Goal: Information Seeking & Learning: Learn about a topic

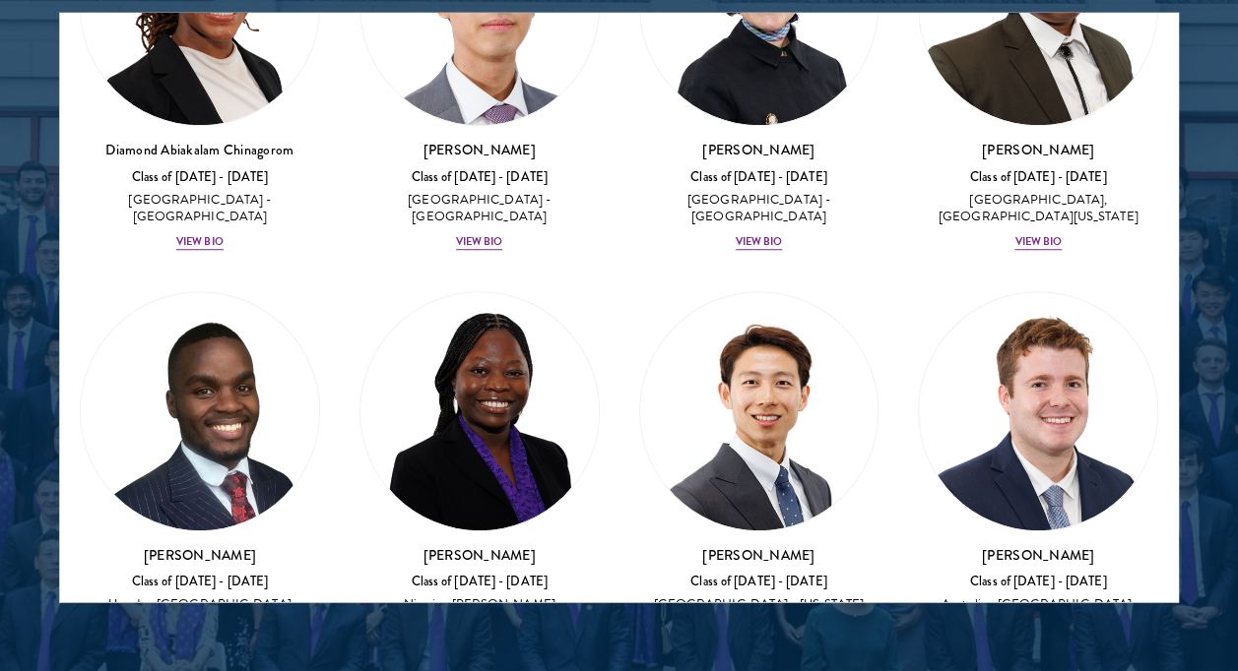
scroll to position [921, 0]
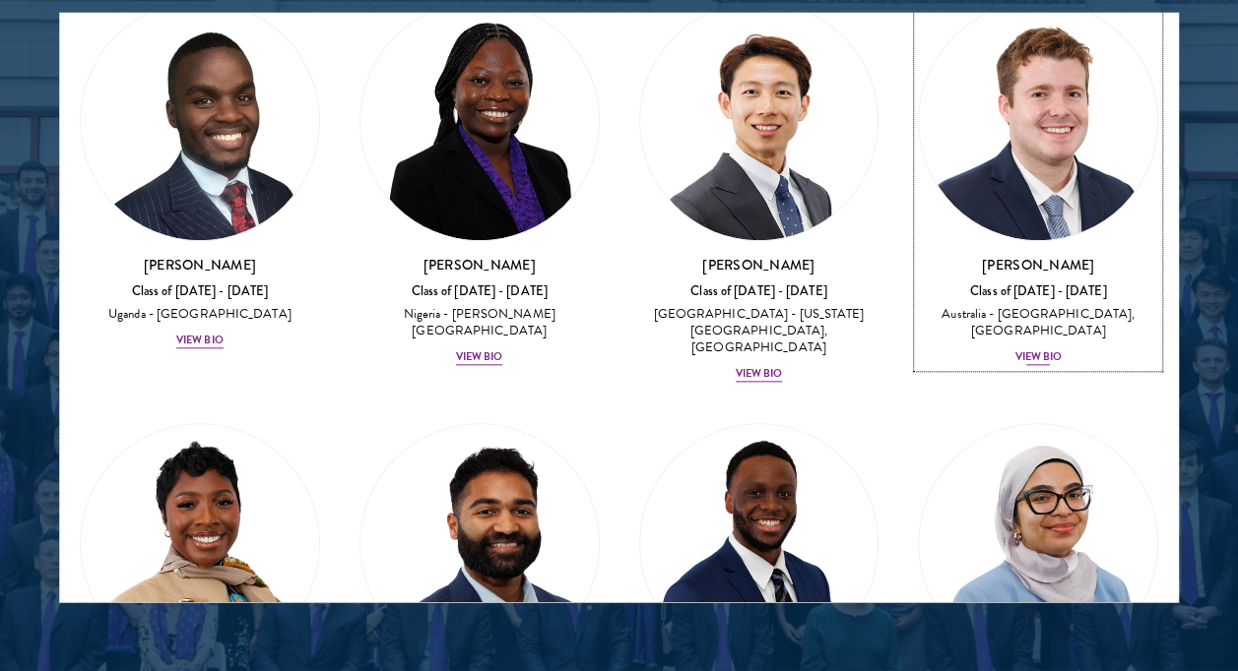
click at [1015, 350] on div "View Bio" at bounding box center [1037, 358] width 47 height 16
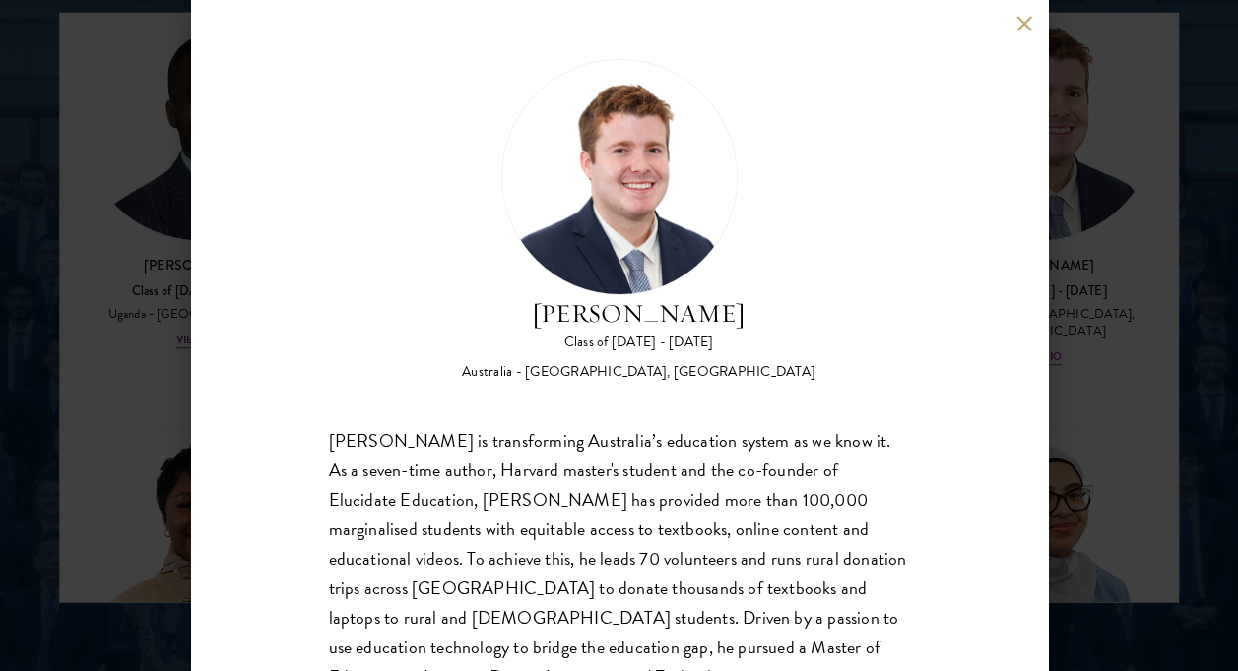
scroll to position [80, 0]
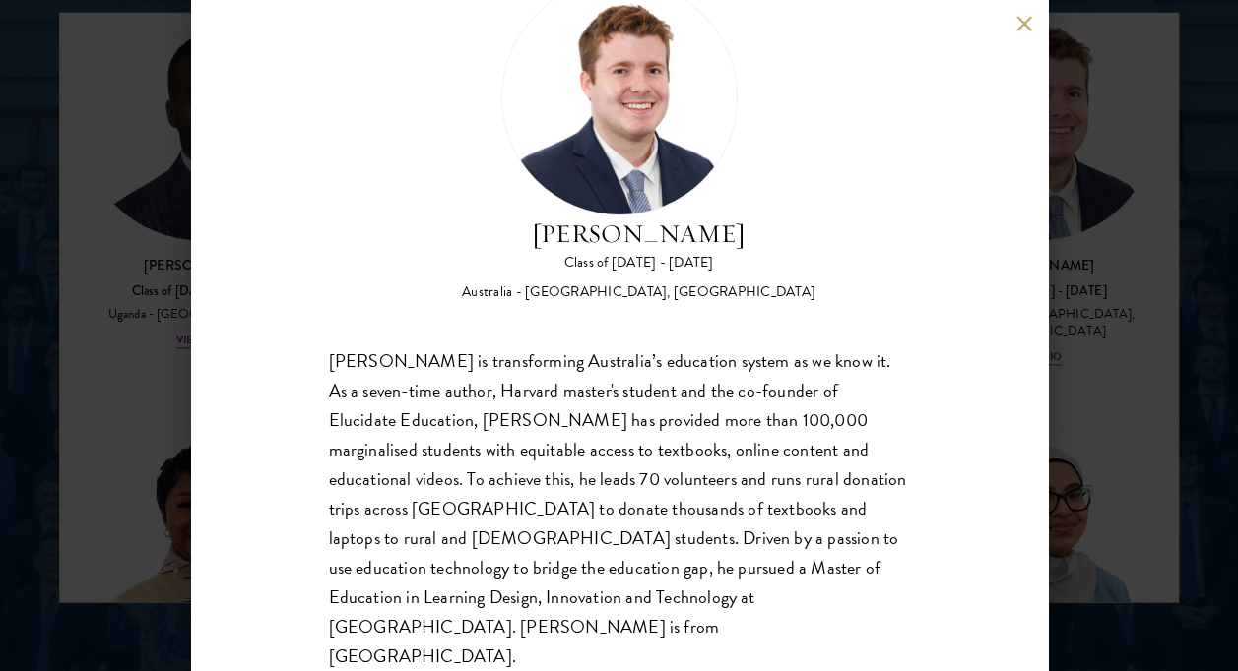
click at [1111, 318] on div "[PERSON_NAME] Class of [DATE] - [DATE] [GEOGRAPHIC_DATA] - [GEOGRAPHIC_DATA], […" at bounding box center [619, 335] width 1238 height 671
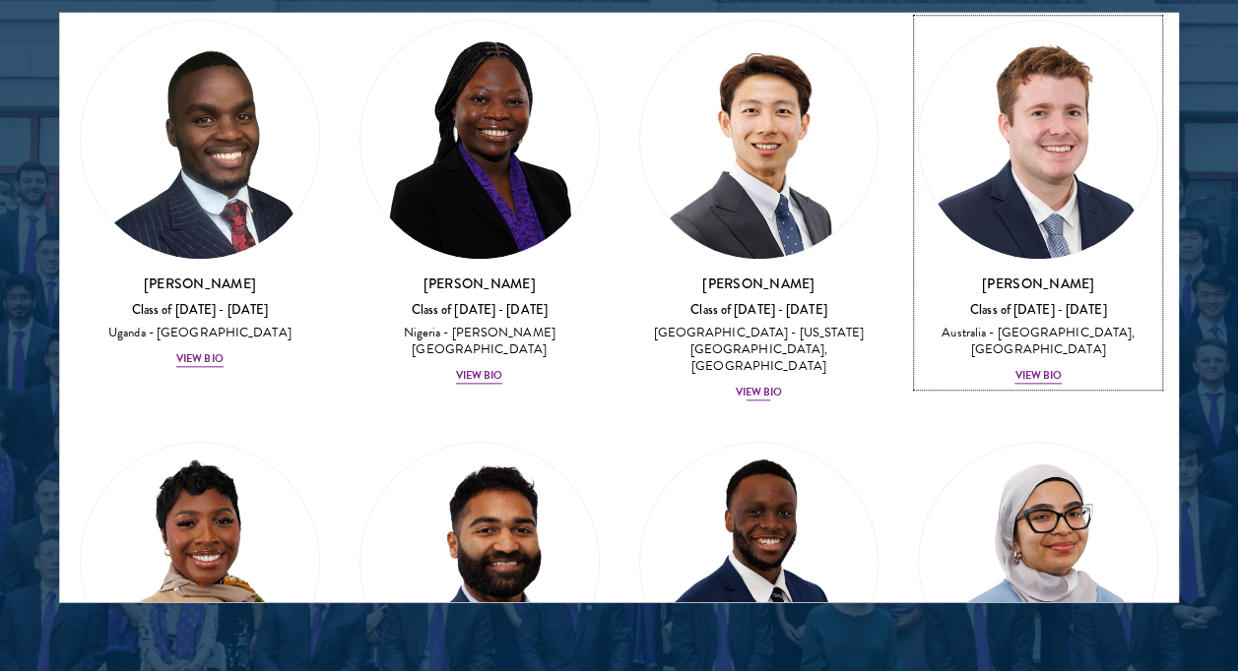
scroll to position [1262, 0]
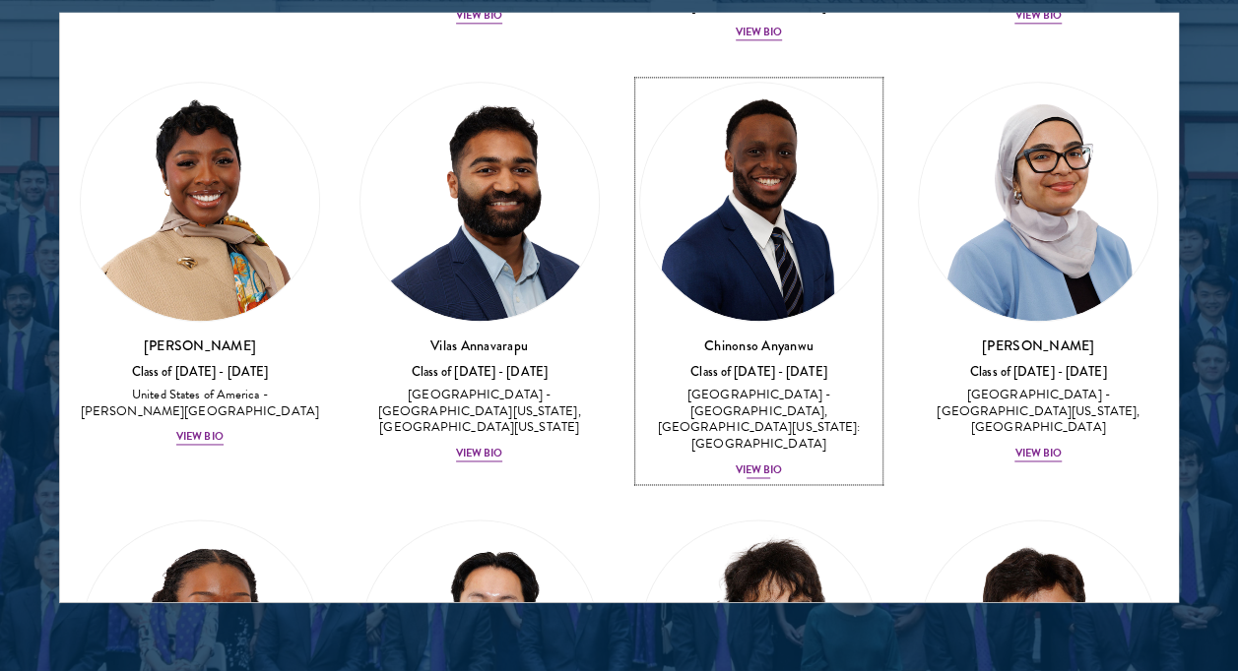
click at [737, 464] on div "View Bio" at bounding box center [758, 472] width 47 height 16
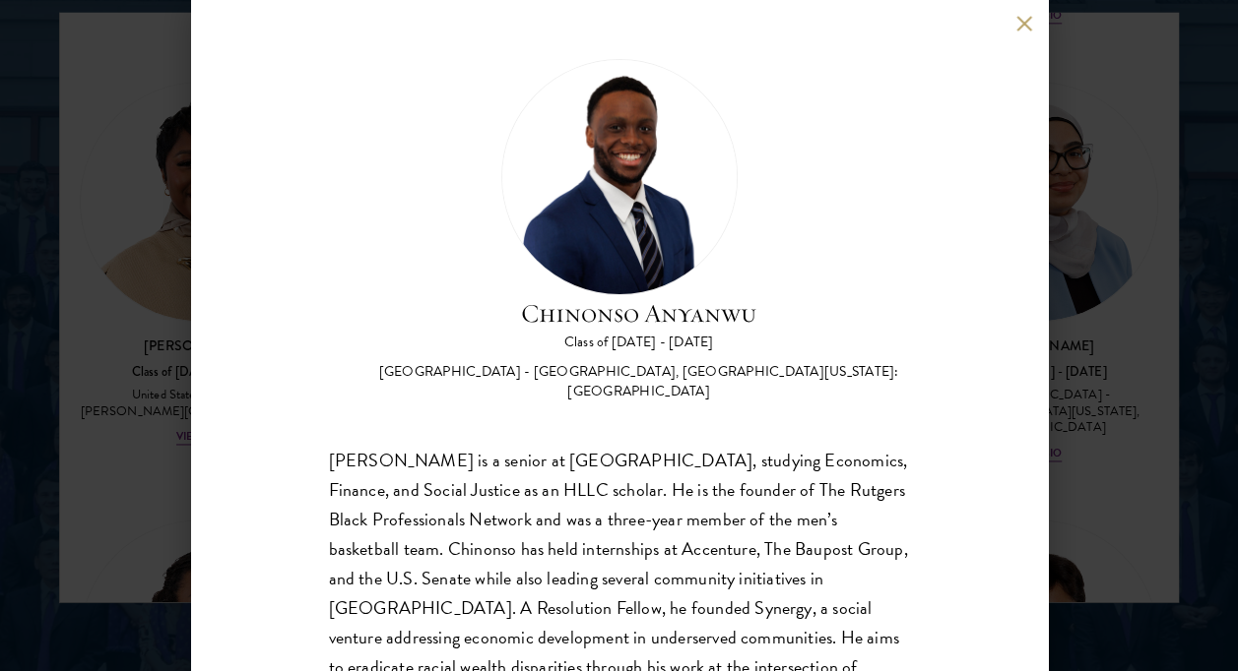
scroll to position [99, 0]
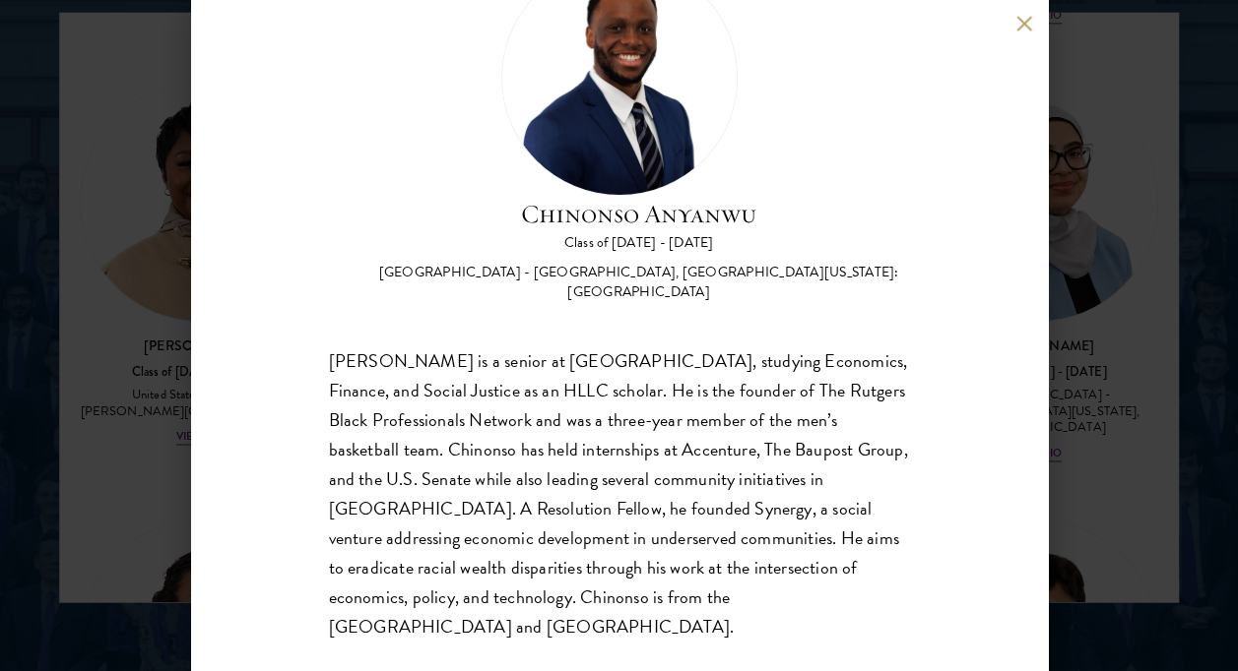
click at [1114, 387] on div "[PERSON_NAME] Class of [DATE] - [DATE] [GEOGRAPHIC_DATA] - [GEOGRAPHIC_DATA], […" at bounding box center [619, 335] width 1238 height 671
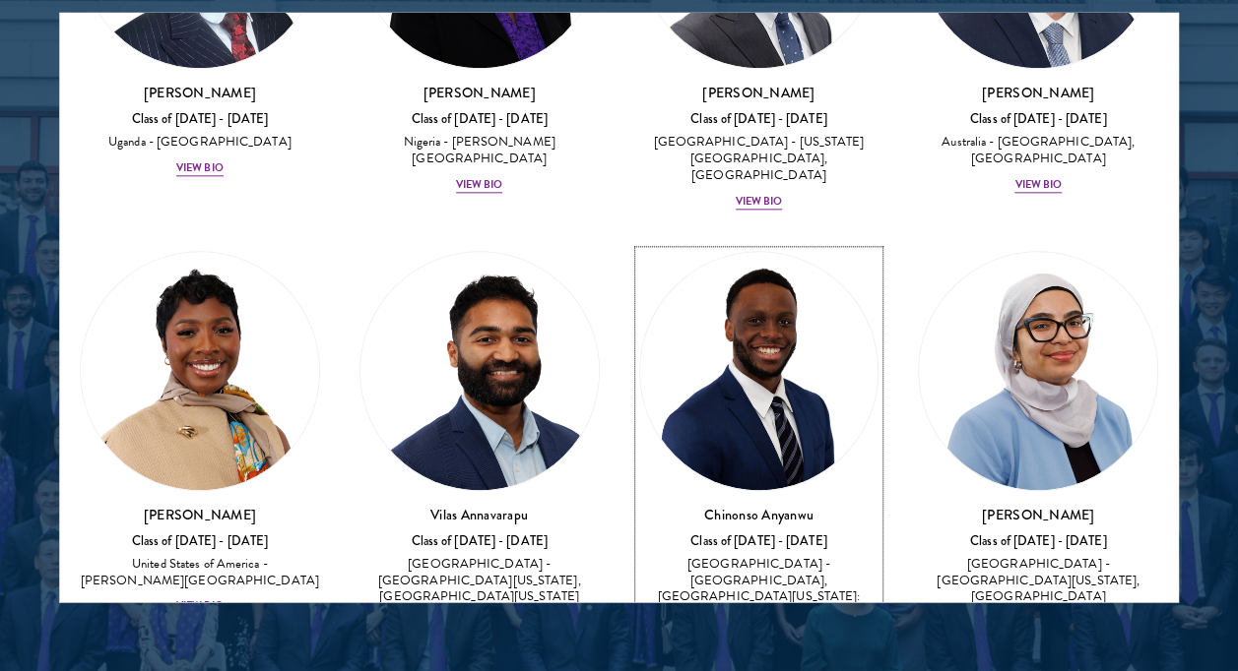
scroll to position [1589, 0]
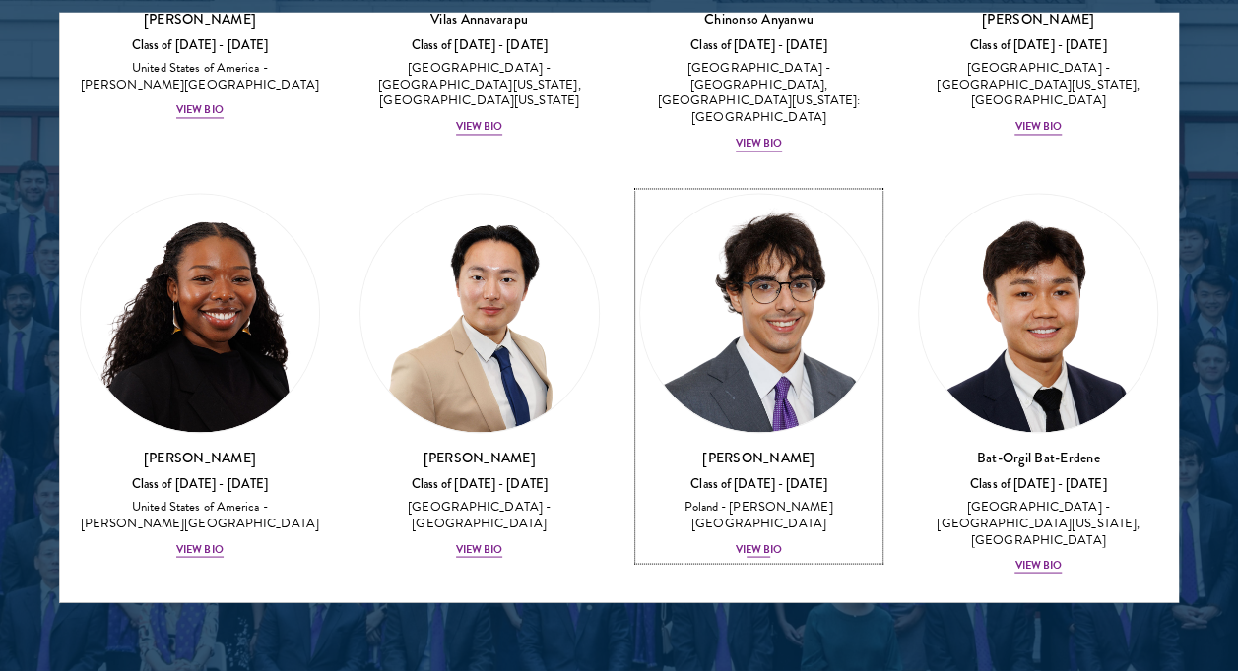
click at [752, 542] on div "View Bio" at bounding box center [758, 550] width 47 height 16
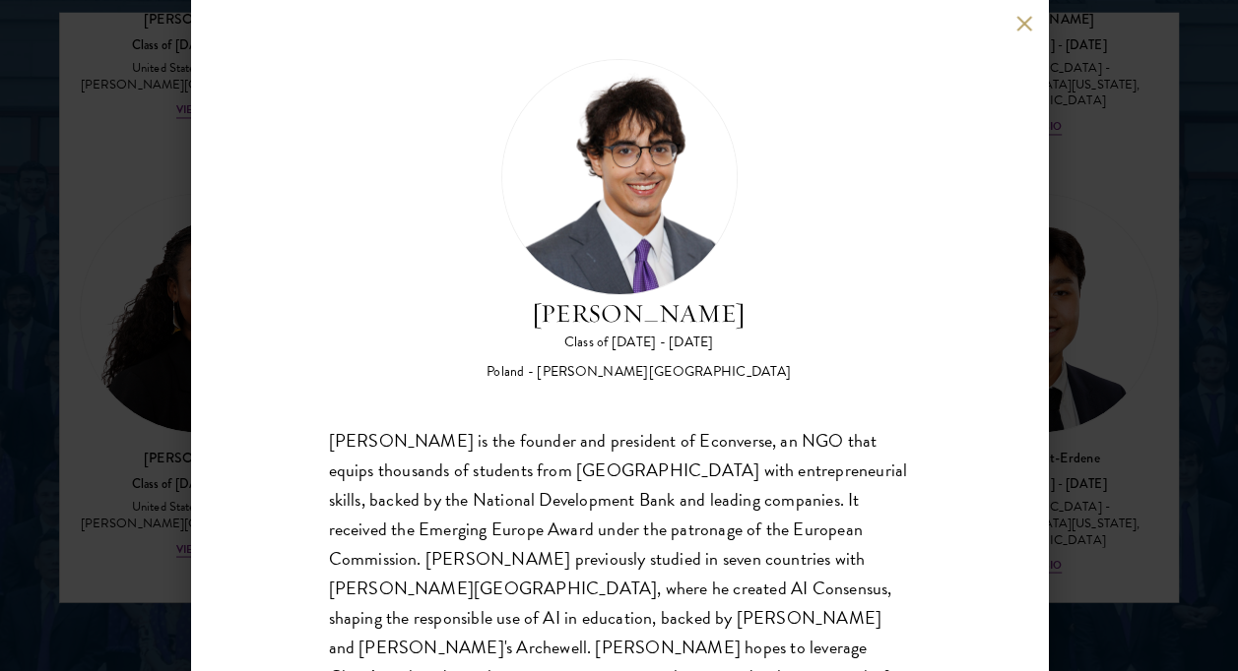
scroll to position [80, 0]
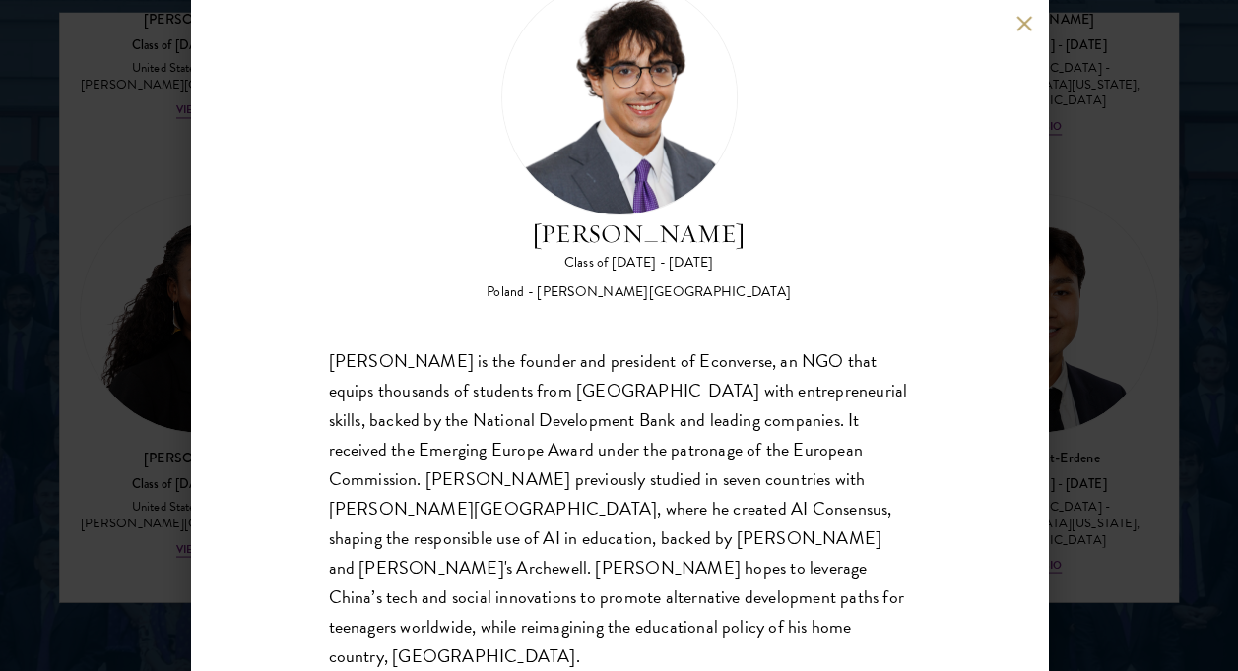
click at [1160, 322] on div "[PERSON_NAME] Class of [DATE] - [DATE] [GEOGRAPHIC_DATA] - [PERSON_NAME][GEOGRA…" at bounding box center [619, 335] width 1238 height 671
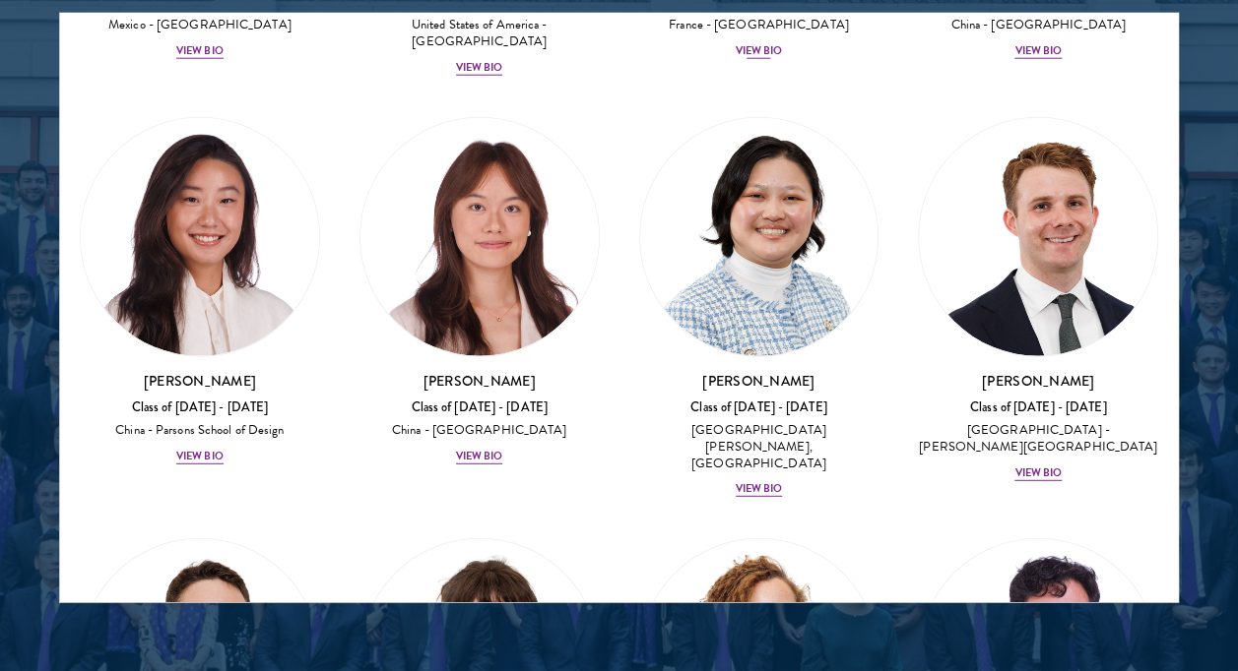
scroll to position [2495, 0]
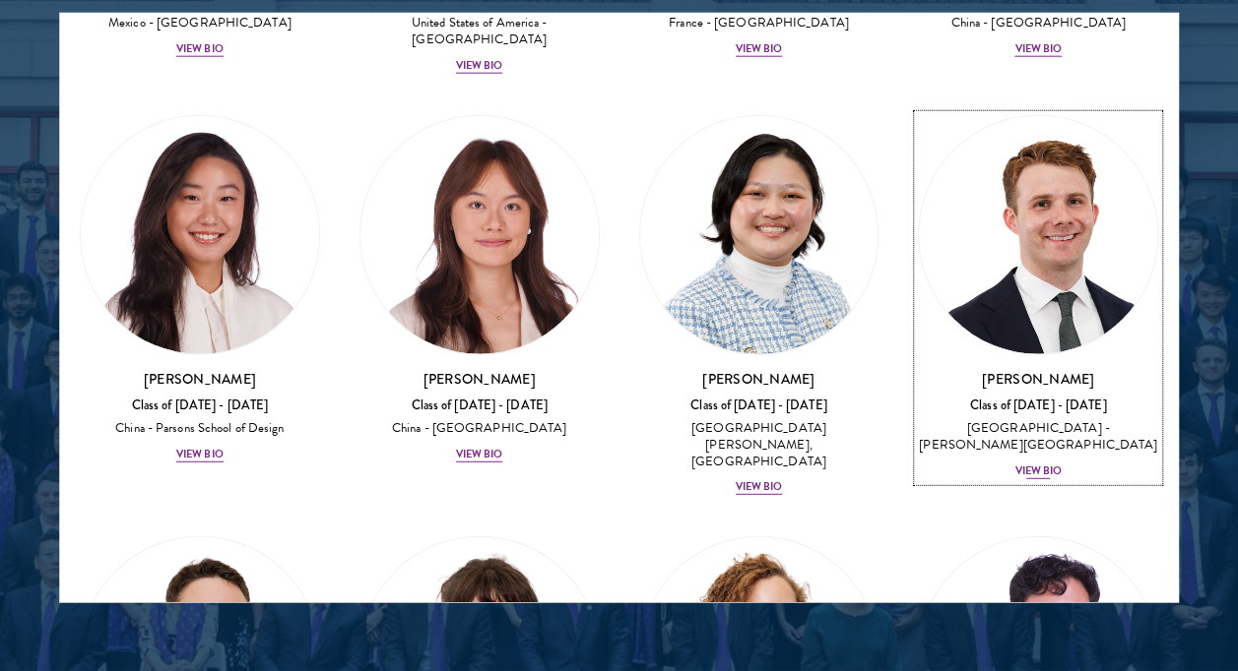
click at [1021, 369] on div "[PERSON_NAME] Class of [DATE] - [DATE] [GEOGRAPHIC_DATA] - [PERSON_NAME][GEOGRA…" at bounding box center [1038, 425] width 240 height 112
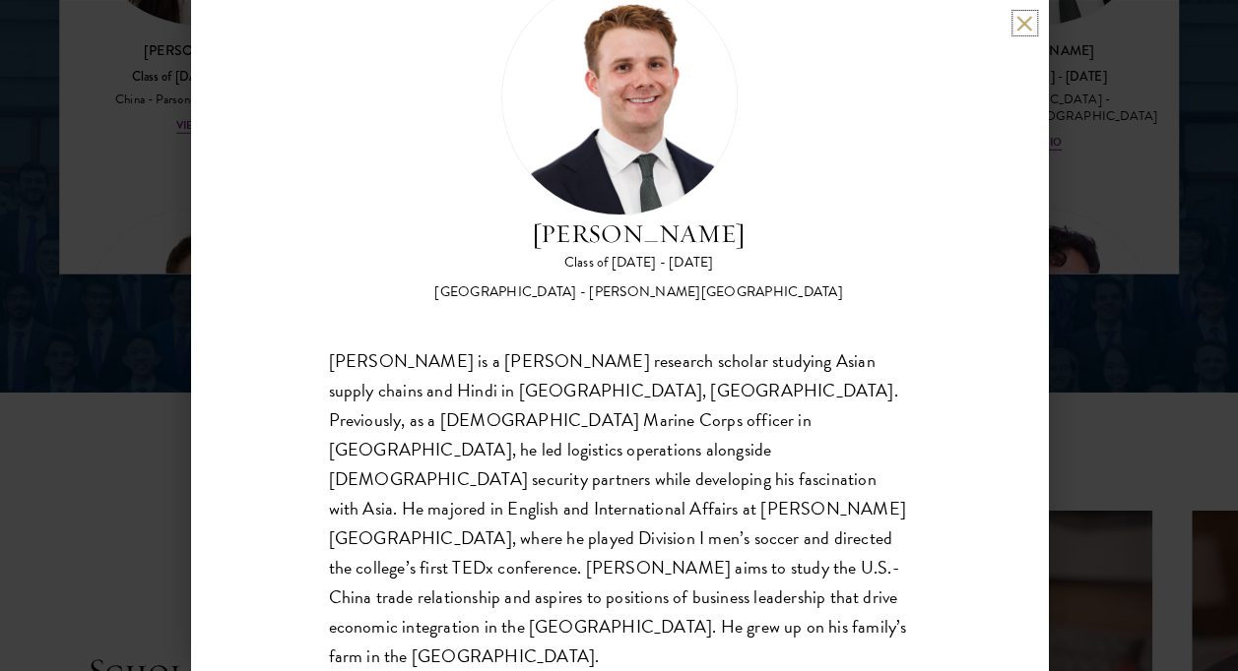
scroll to position [2890, 0]
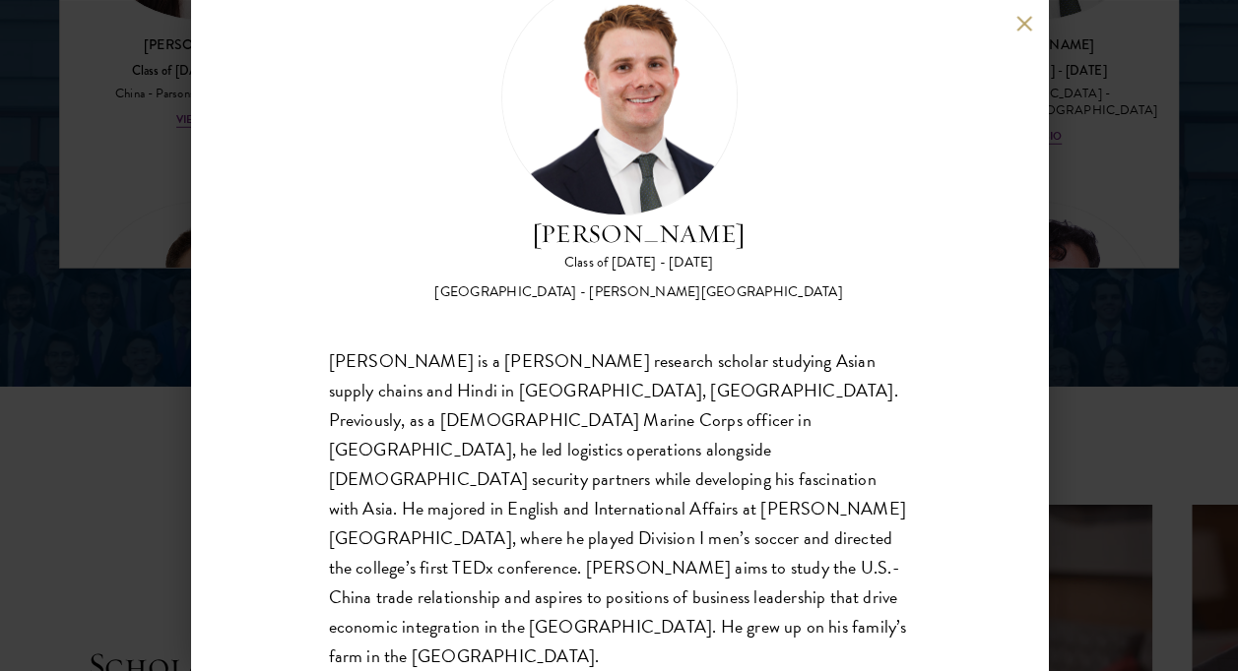
click at [1154, 443] on div "[PERSON_NAME] Class of [DATE] - [DATE] [GEOGRAPHIC_DATA] - [PERSON_NAME][GEOGRA…" at bounding box center [619, 335] width 1238 height 671
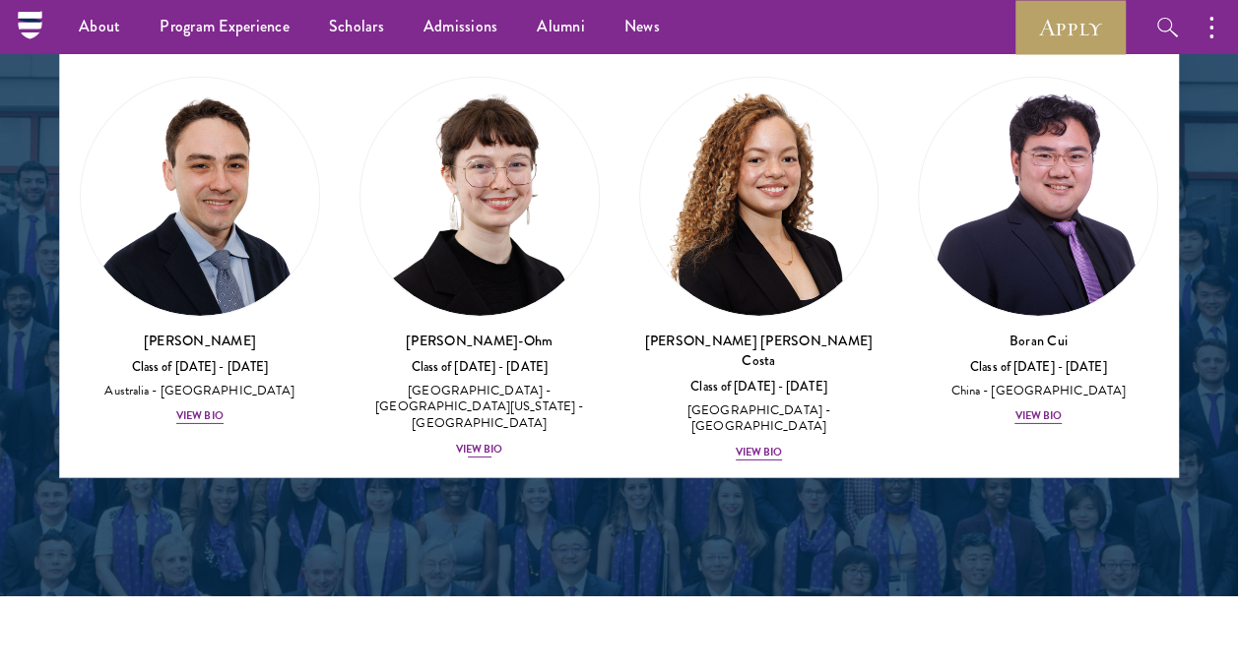
scroll to position [2857, 0]
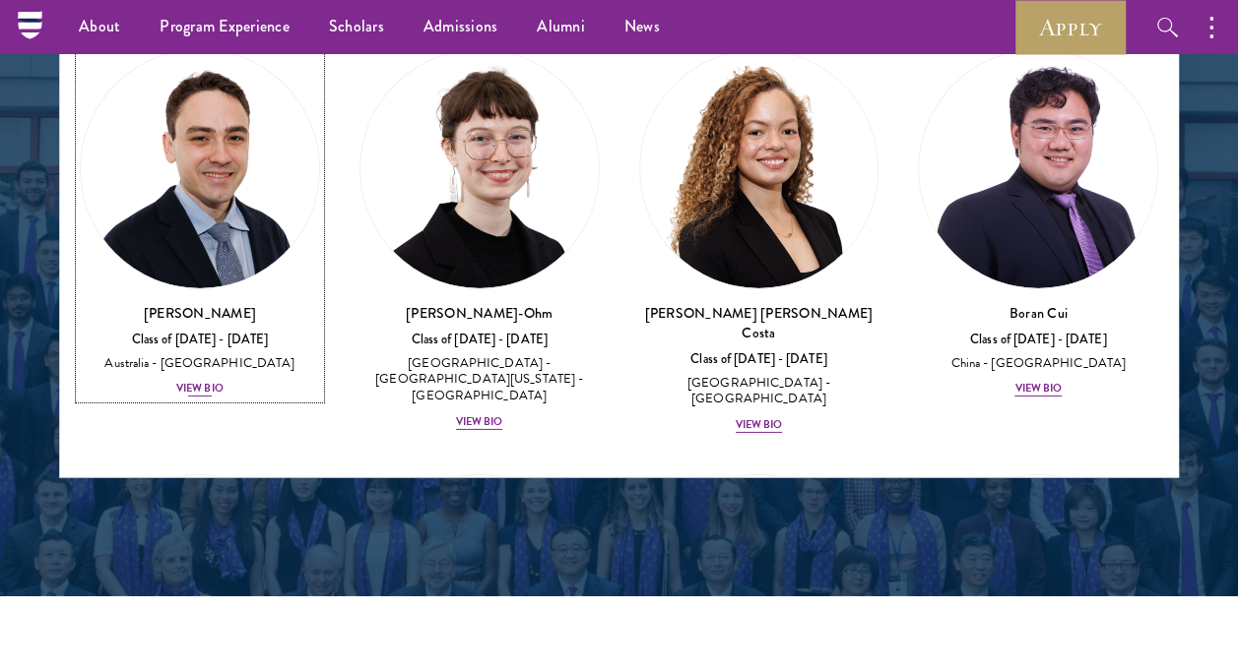
click at [187, 381] on div "View Bio" at bounding box center [199, 389] width 47 height 16
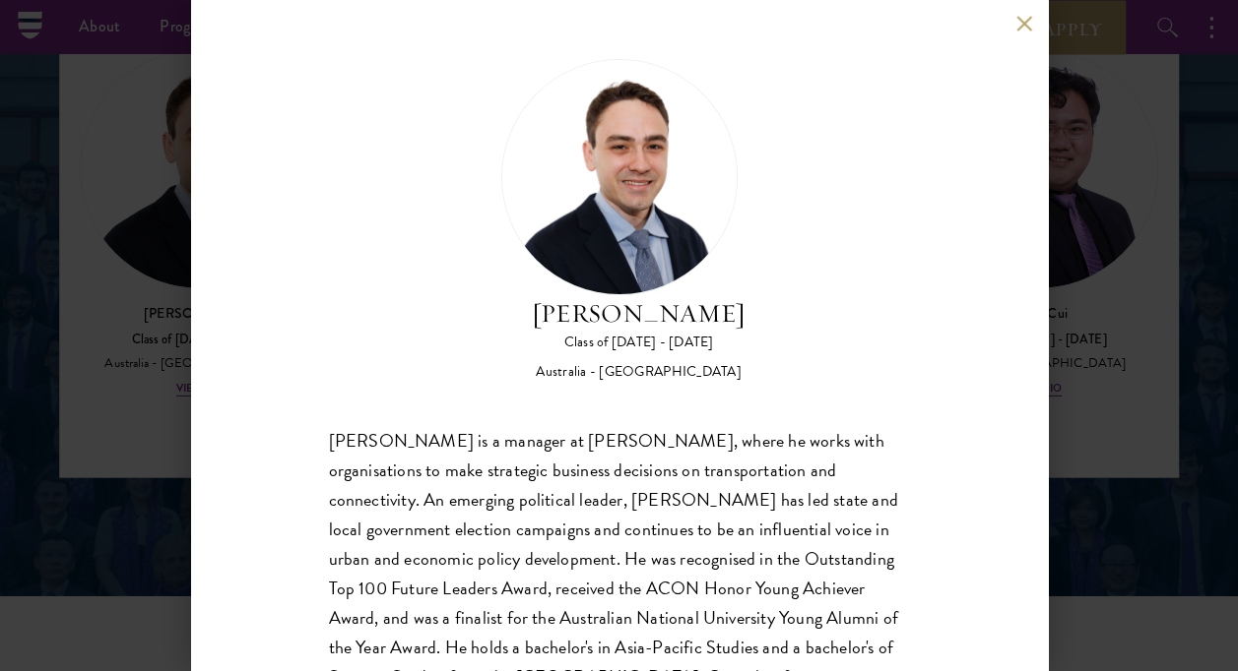
scroll to position [80, 0]
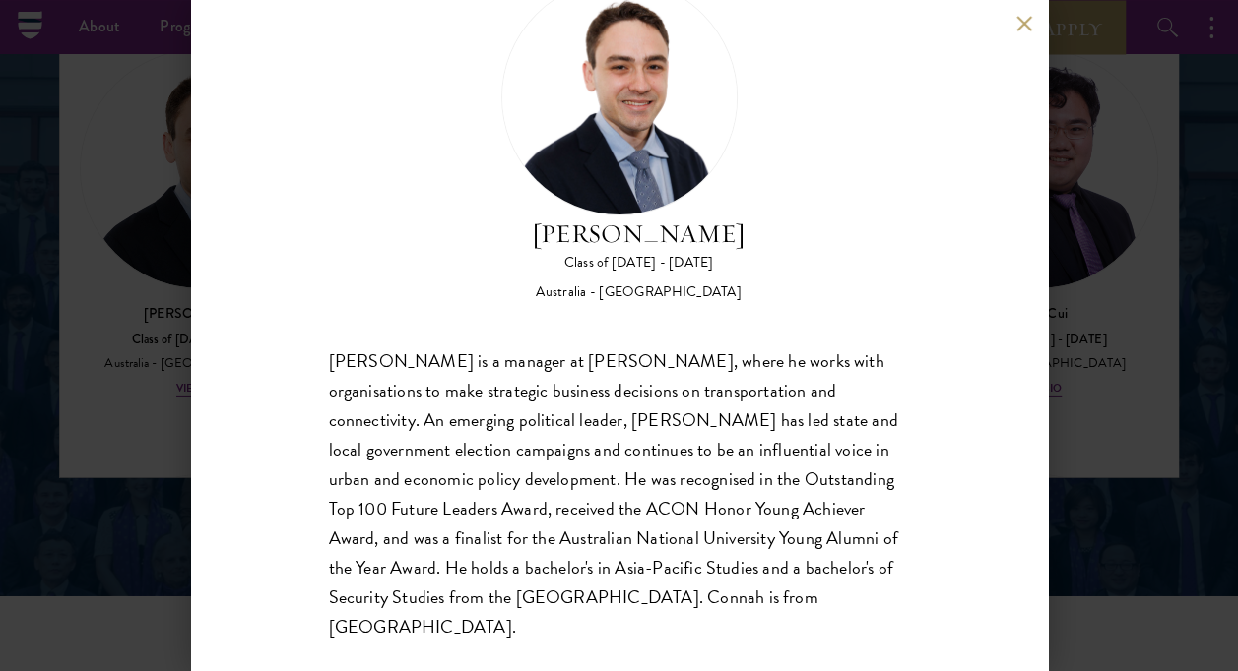
click at [1139, 429] on div "[PERSON_NAME] Class of [DATE] - [DATE] [GEOGRAPHIC_DATA] - [GEOGRAPHIC_DATA] [P…" at bounding box center [619, 335] width 1238 height 671
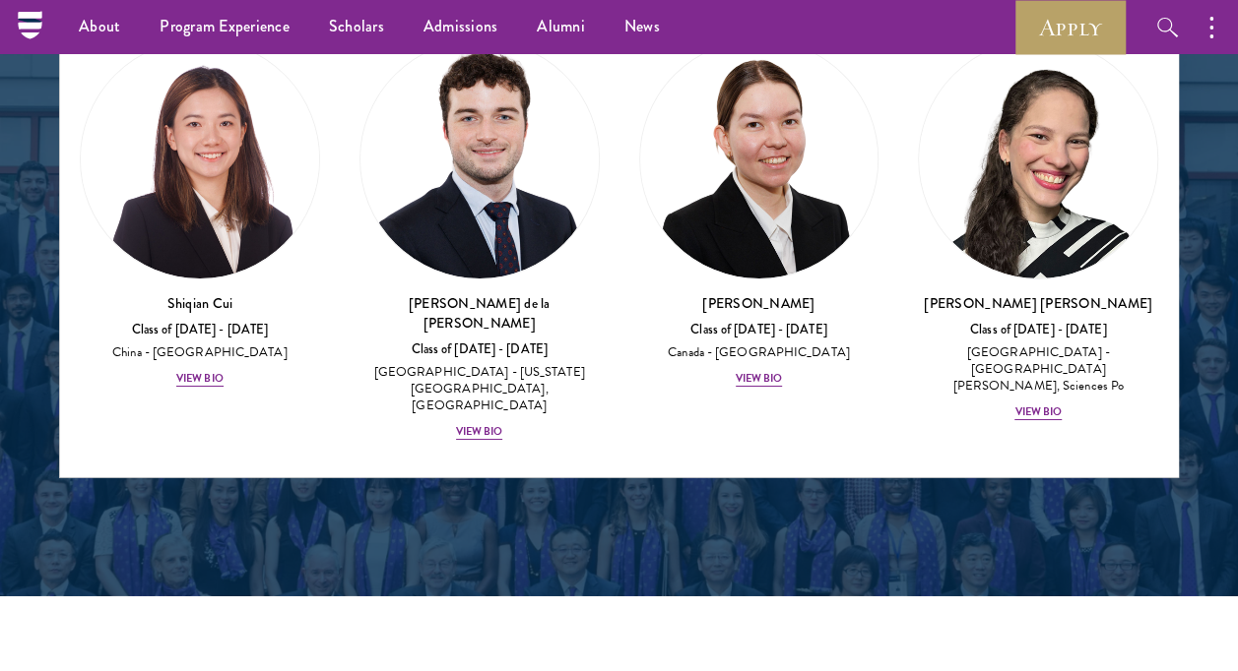
scroll to position [3286, 0]
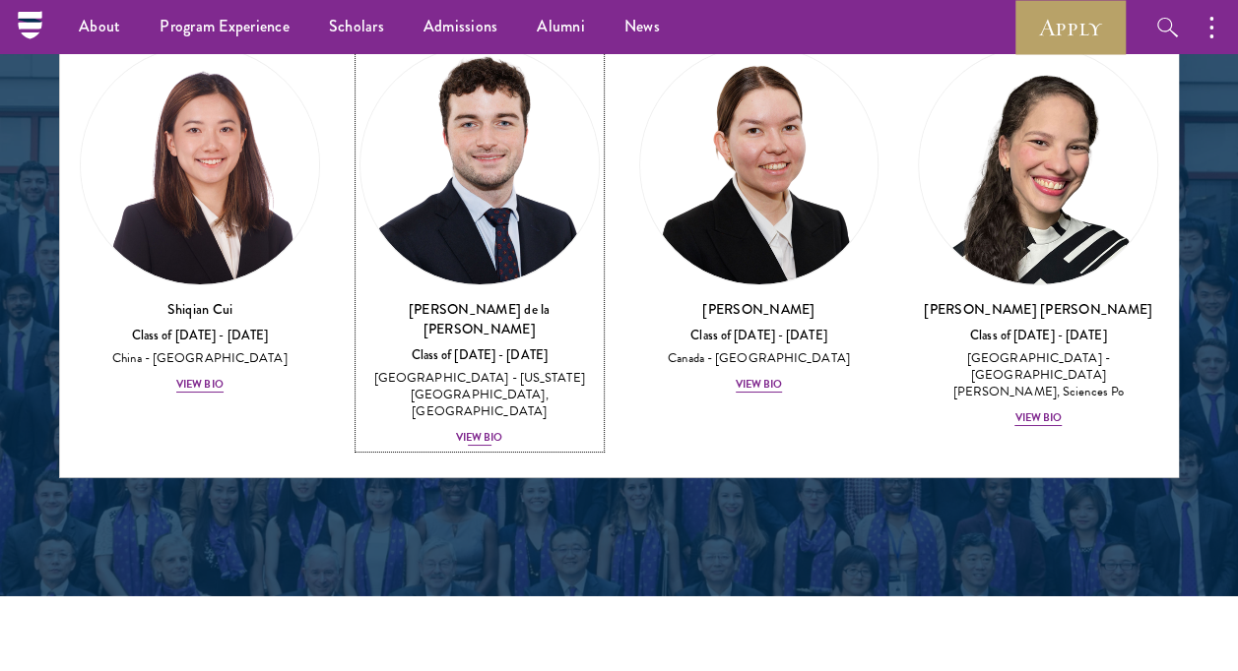
click at [456, 430] on div "View Bio" at bounding box center [479, 438] width 47 height 16
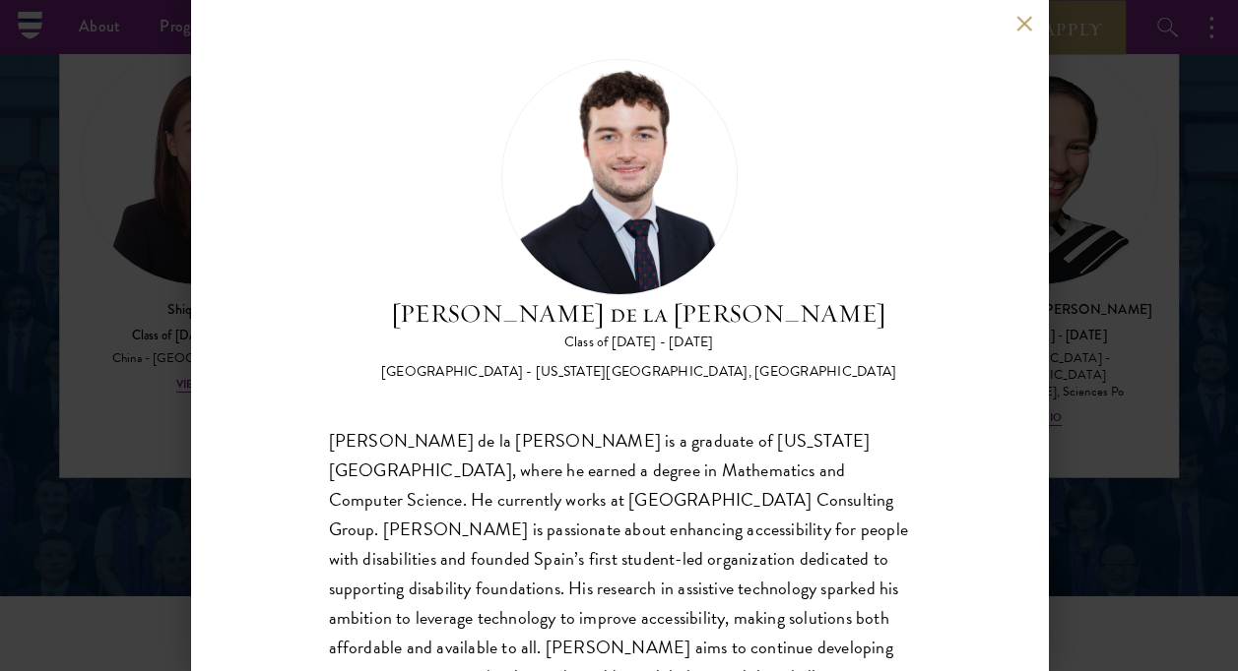
scroll to position [80, 0]
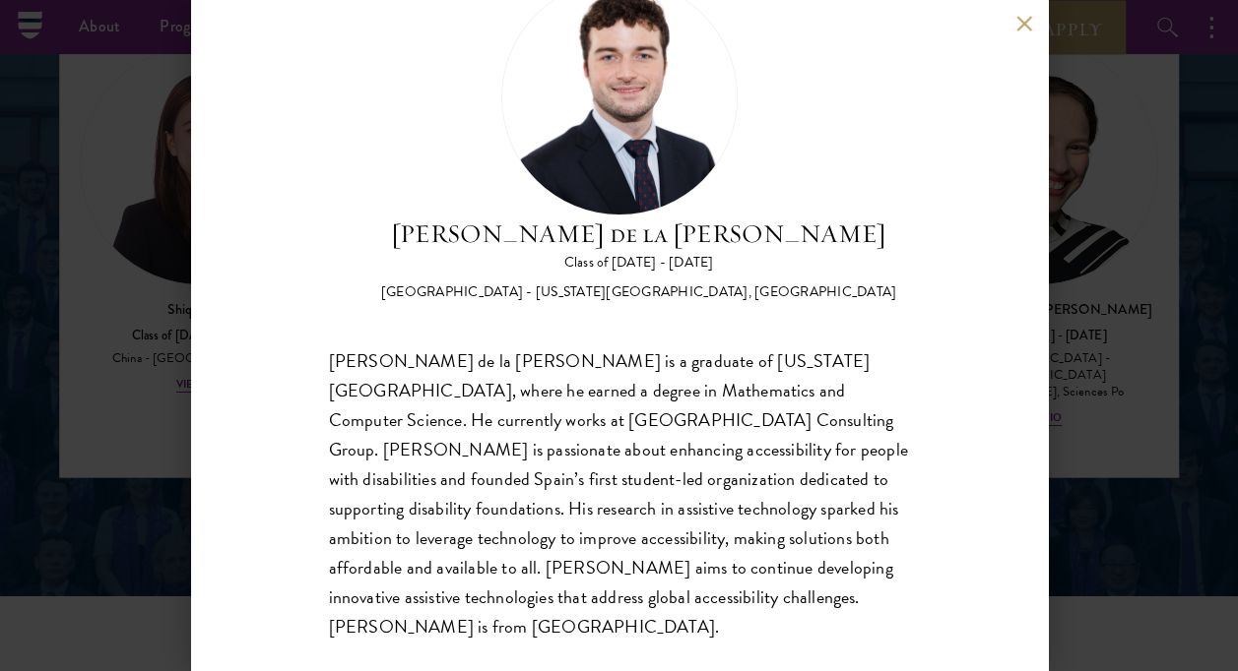
click at [1116, 270] on div "[PERSON_NAME] de la [PERSON_NAME] Class of [DATE] - [DATE] [GEOGRAPHIC_DATA] - …" at bounding box center [619, 335] width 1238 height 671
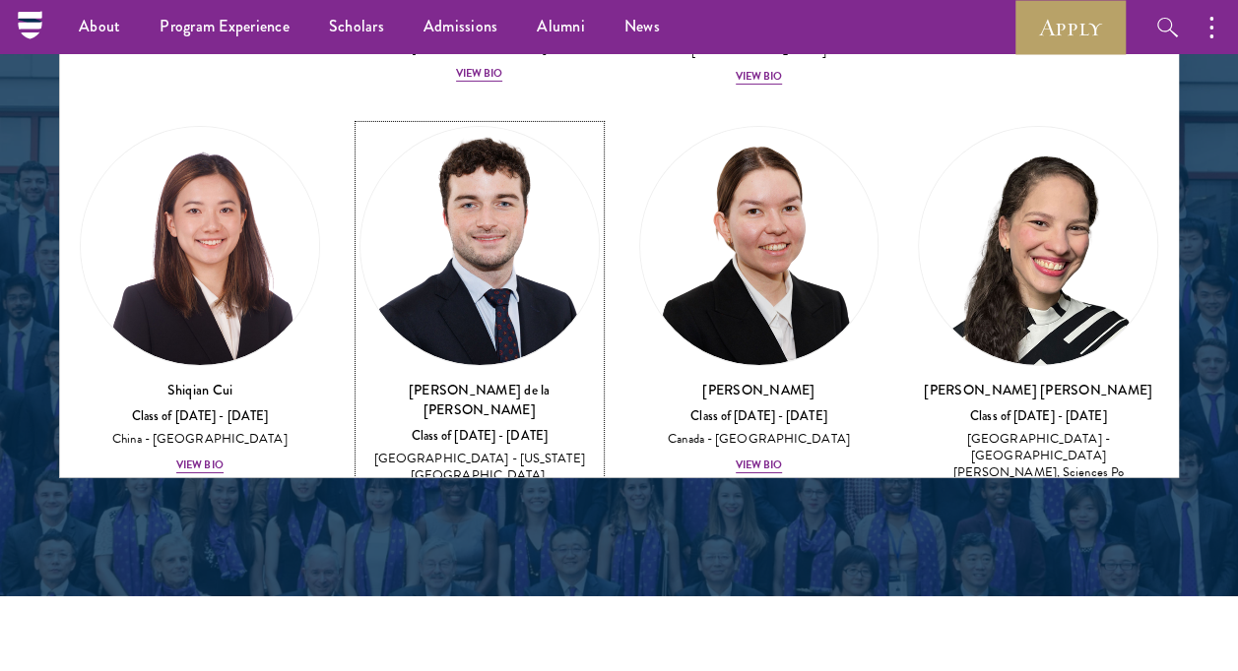
scroll to position [3637, 0]
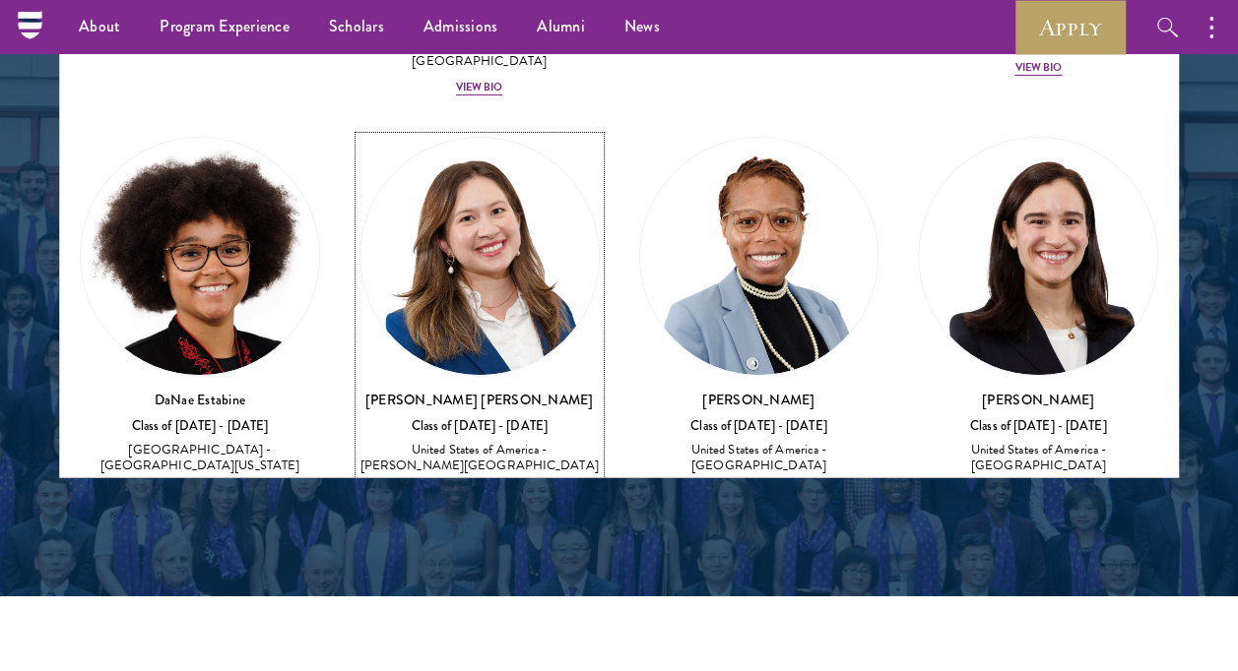
click at [488, 484] on div "View Bio" at bounding box center [479, 492] width 47 height 16
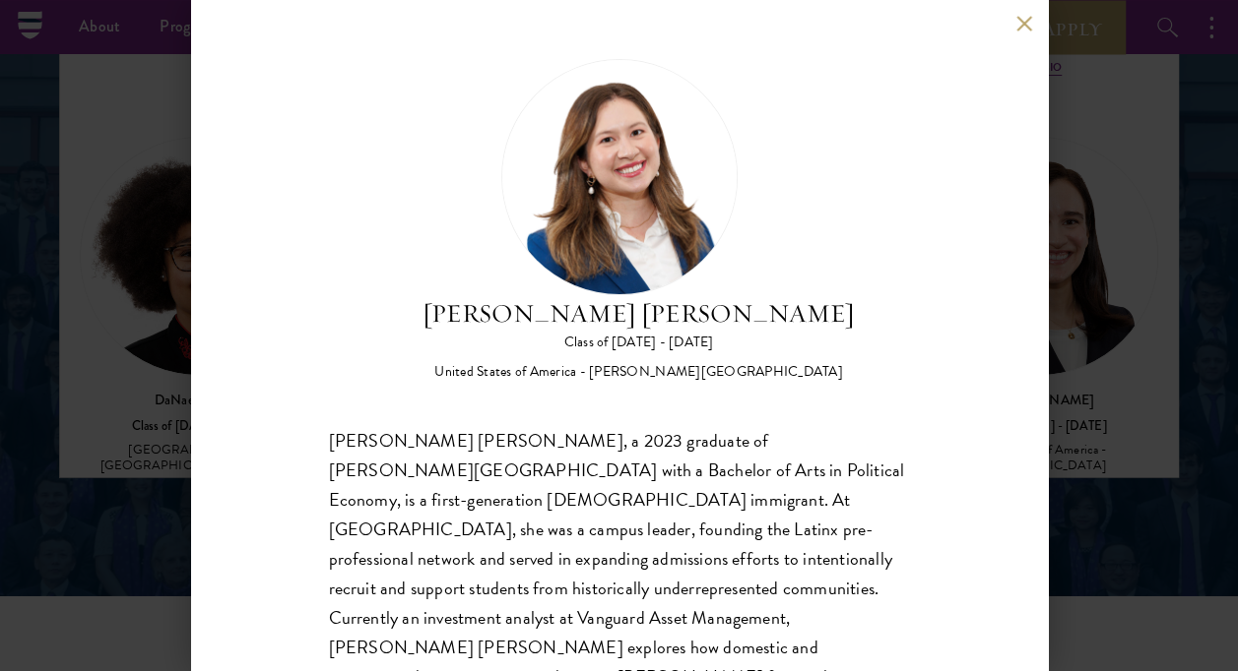
scroll to position [139, 0]
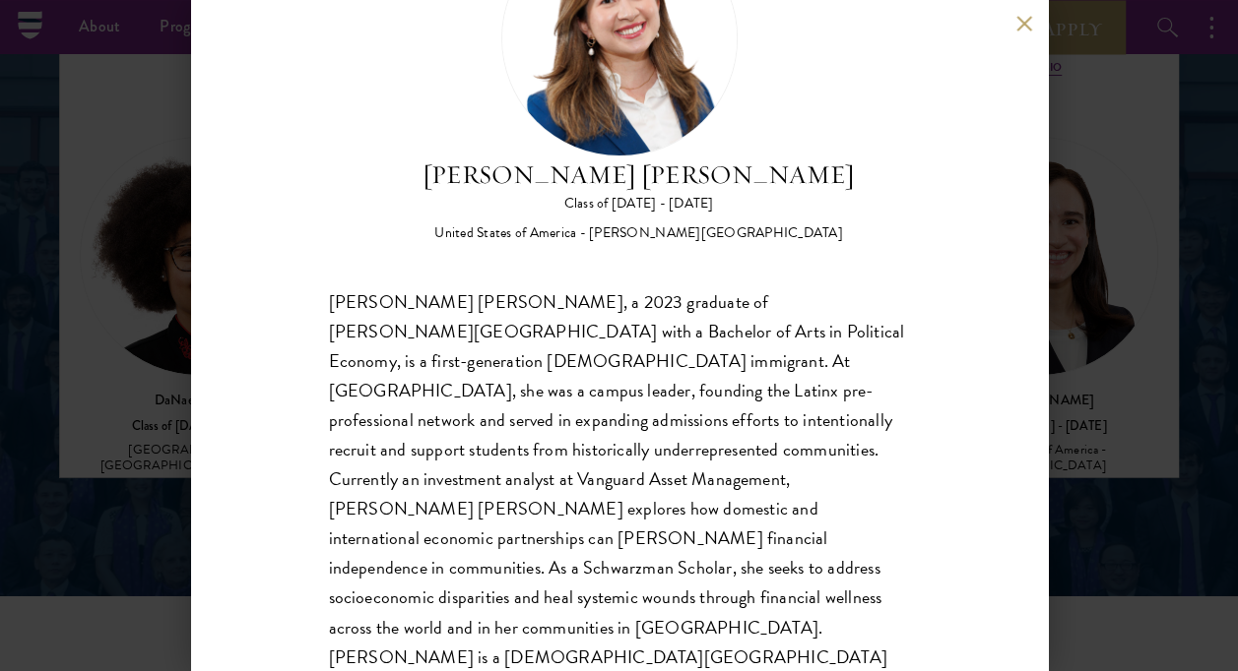
click at [1130, 431] on div "[PERSON_NAME] [PERSON_NAME] Class of [DATE] - [DATE] [GEOGRAPHIC_DATA] - [PERSO…" at bounding box center [619, 335] width 1238 height 671
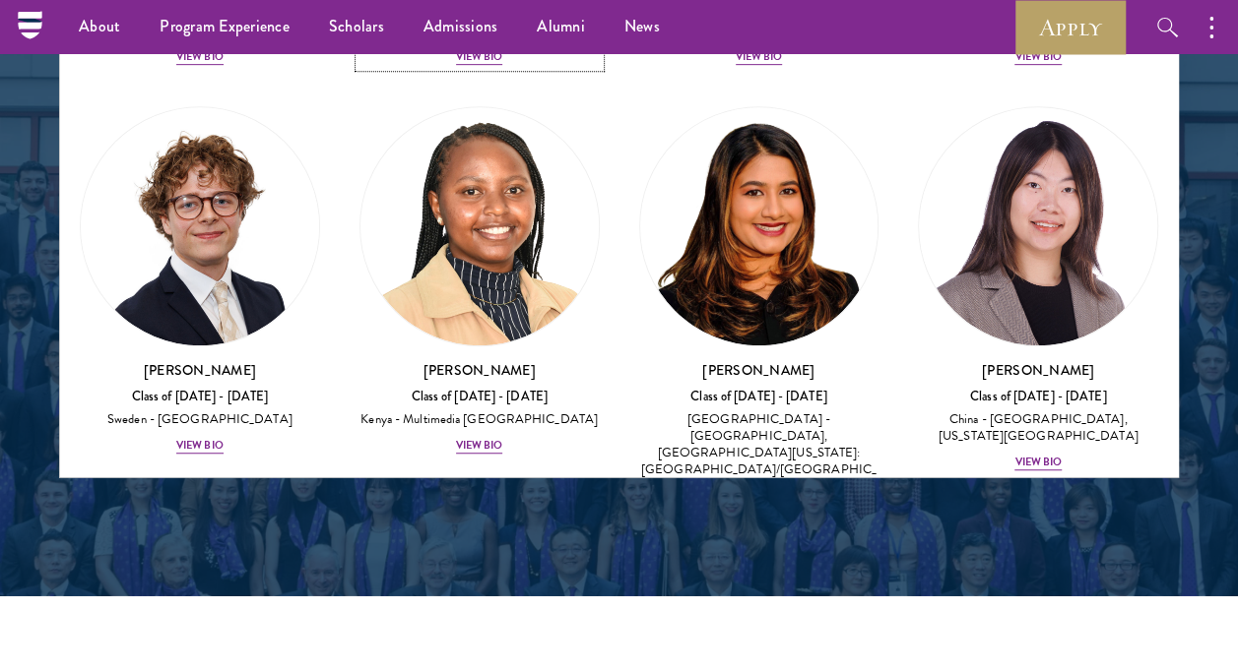
scroll to position [4416, 0]
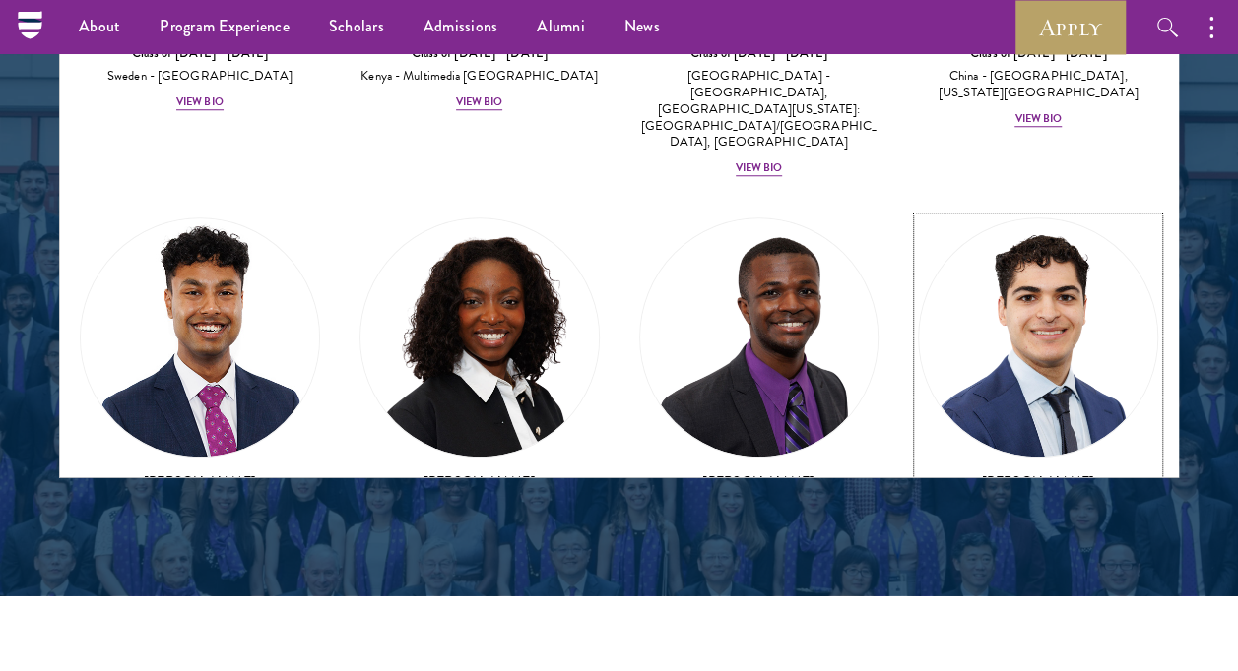
click at [1026, 566] on div "View Bio" at bounding box center [1037, 574] width 47 height 16
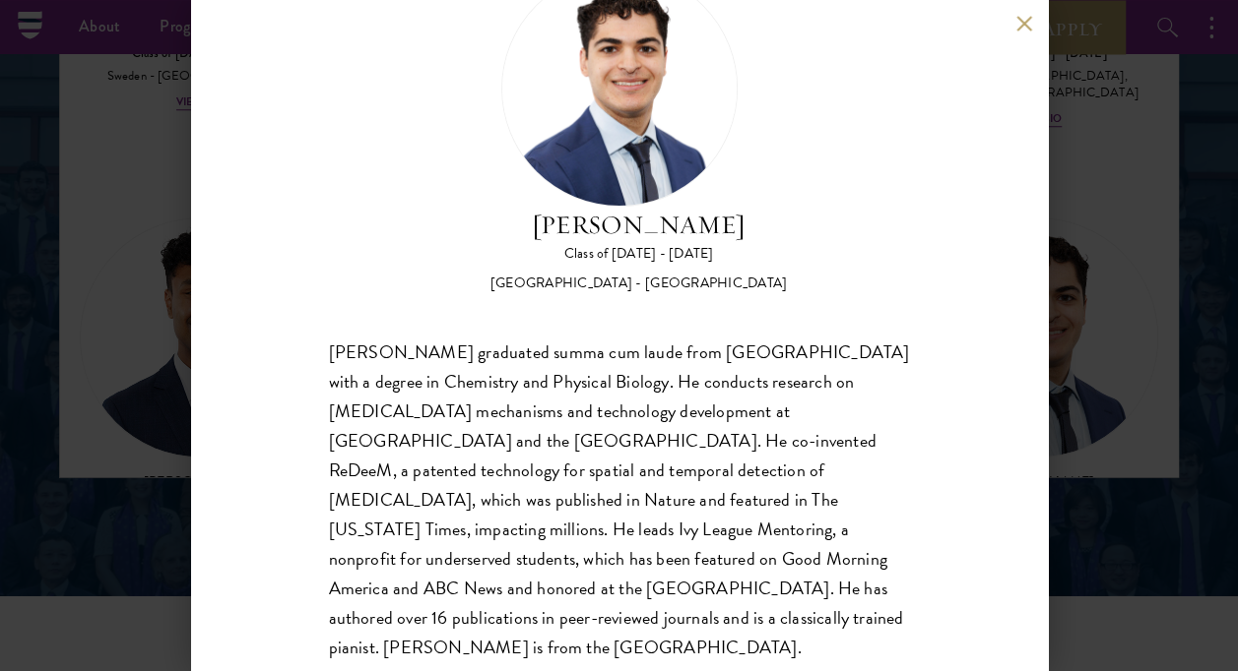
scroll to position [109, 0]
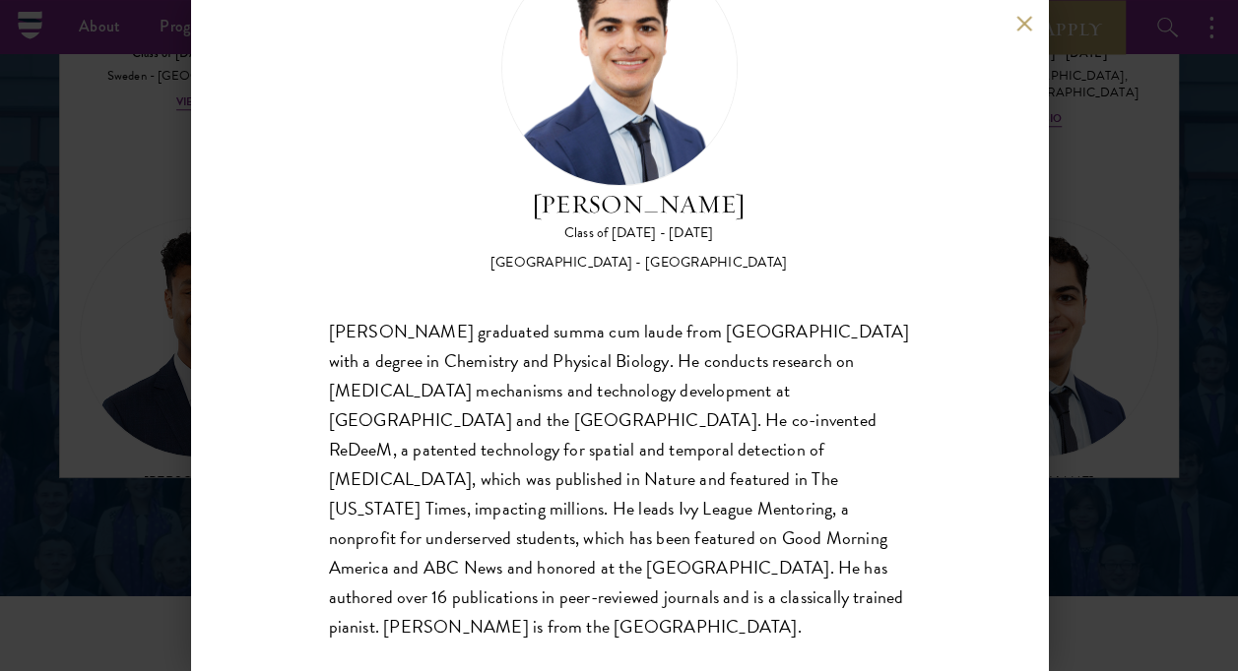
click at [1147, 371] on div "[PERSON_NAME] Class of [DATE] - [DATE] [GEOGRAPHIC_DATA] - [GEOGRAPHIC_DATA] [P…" at bounding box center [619, 335] width 1238 height 671
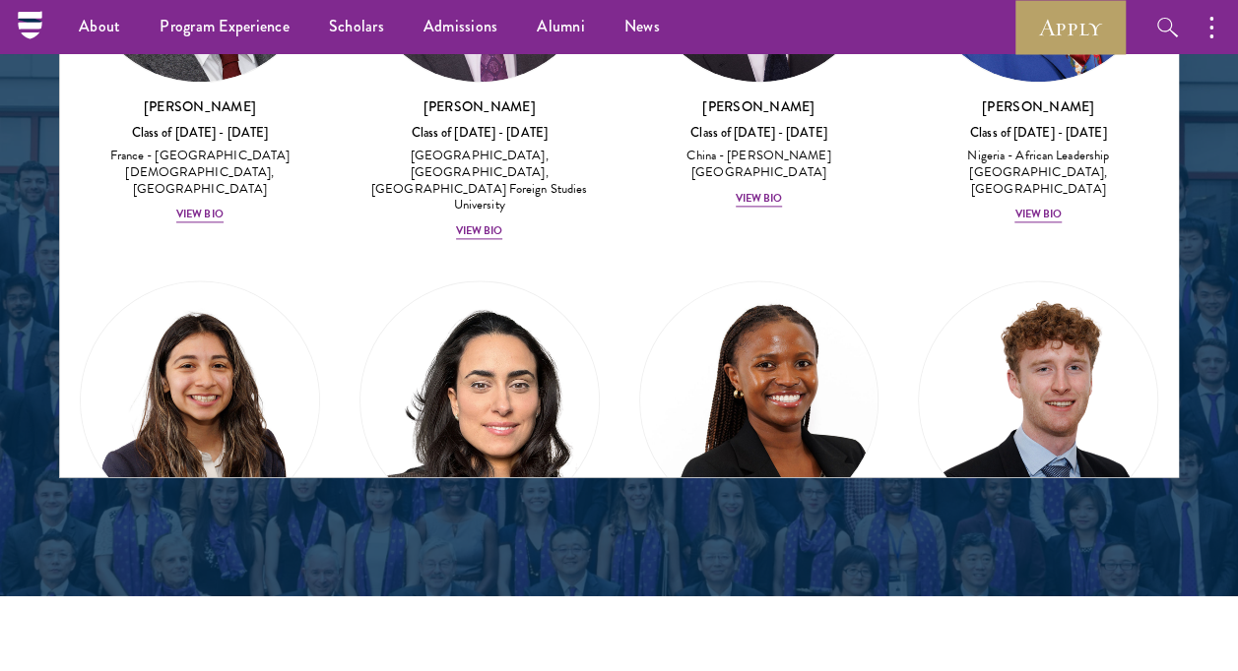
scroll to position [8894, 0]
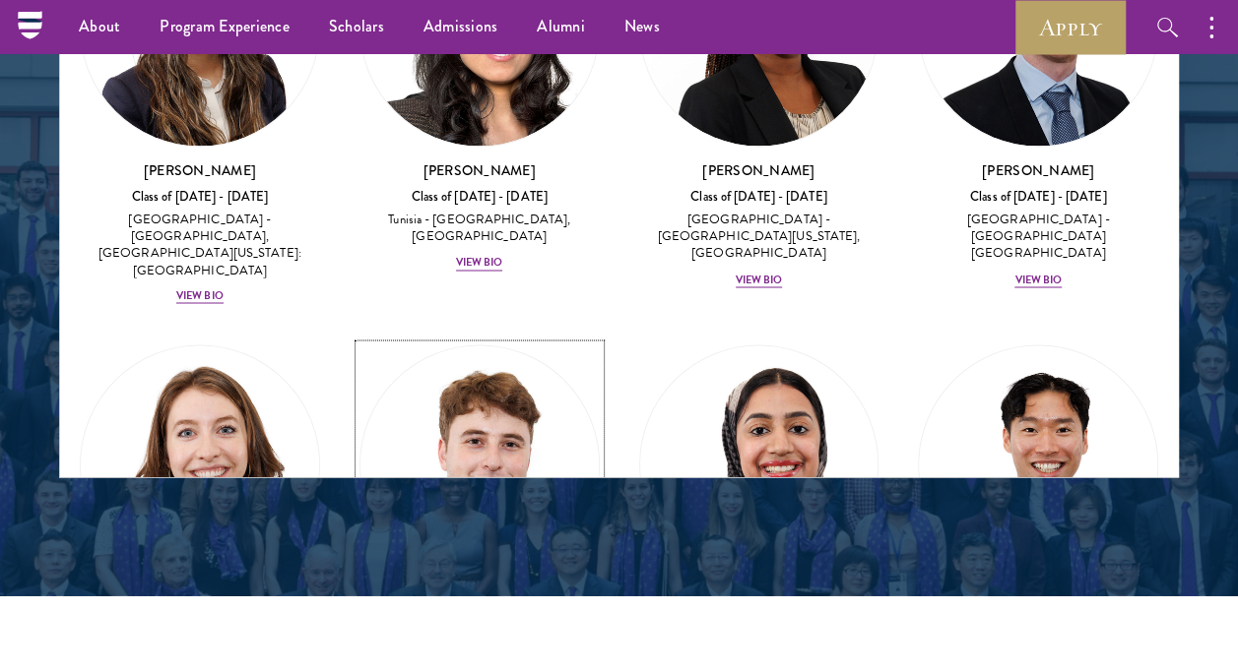
click at [482, 600] on div "[PERSON_NAME] Class of [DATE] - [DATE] [GEOGRAPHIC_DATA] - [US_STATE][GEOGRAPHI…" at bounding box center [479, 664] width 240 height 129
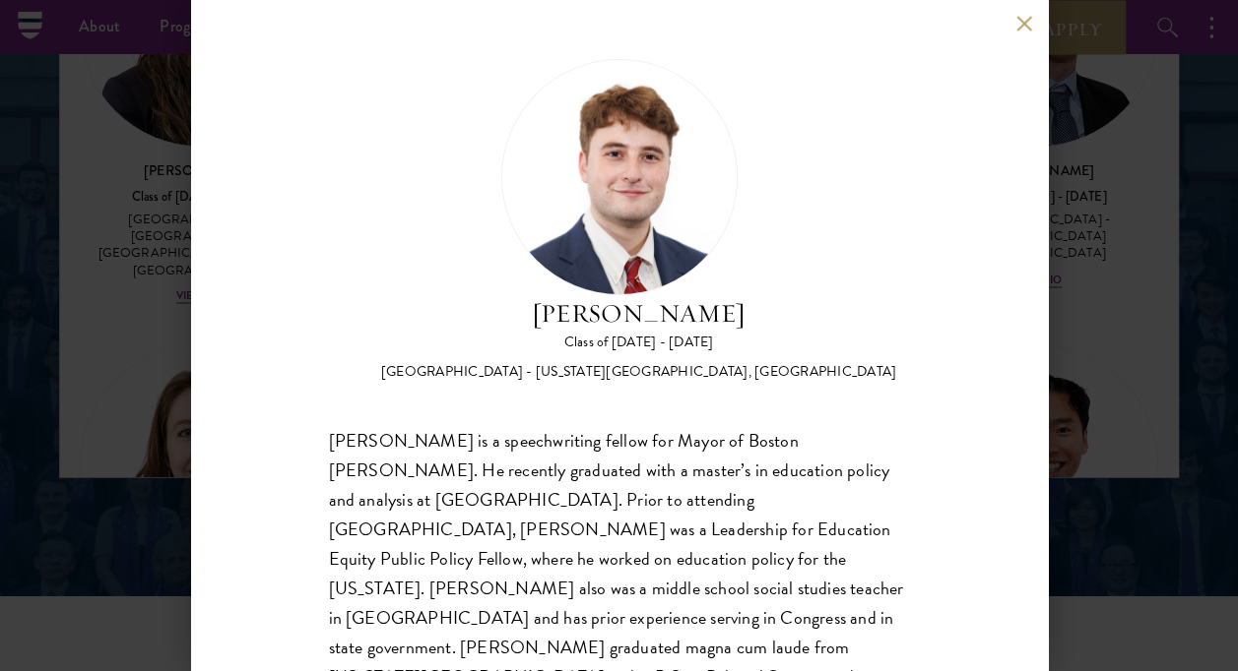
scroll to position [80, 0]
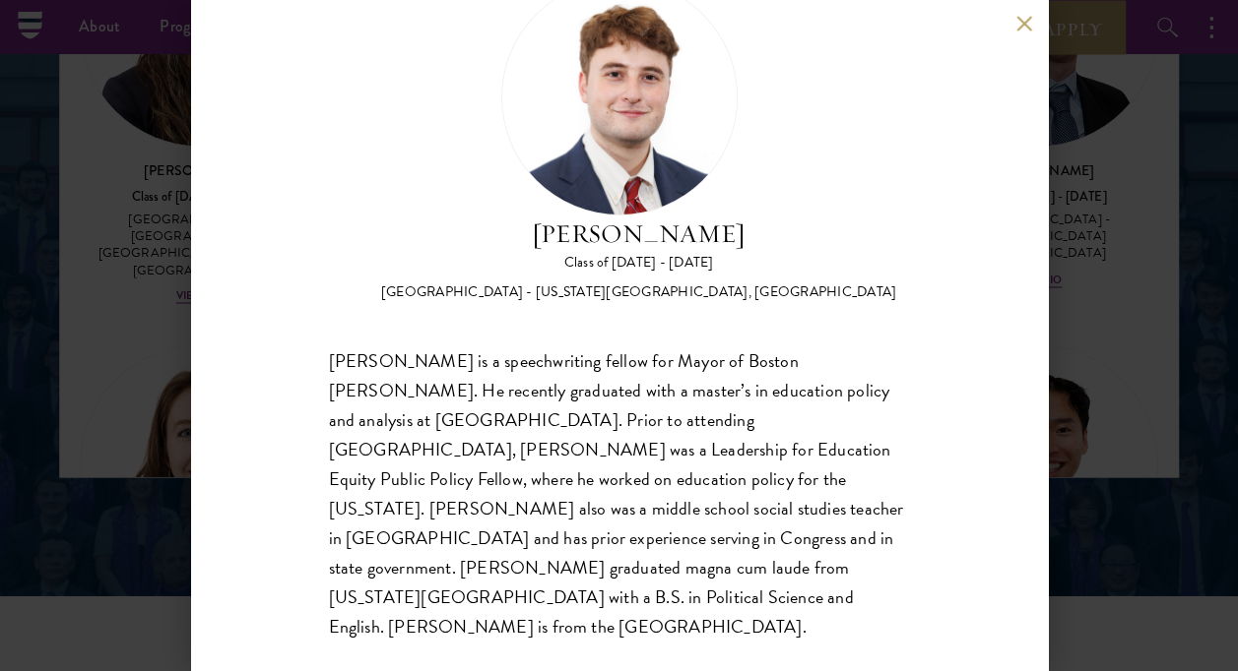
click at [1132, 356] on div "[PERSON_NAME] Class of [DATE] - [DATE] [GEOGRAPHIC_DATA] - [US_STATE][GEOGRAPHI…" at bounding box center [619, 335] width 1238 height 671
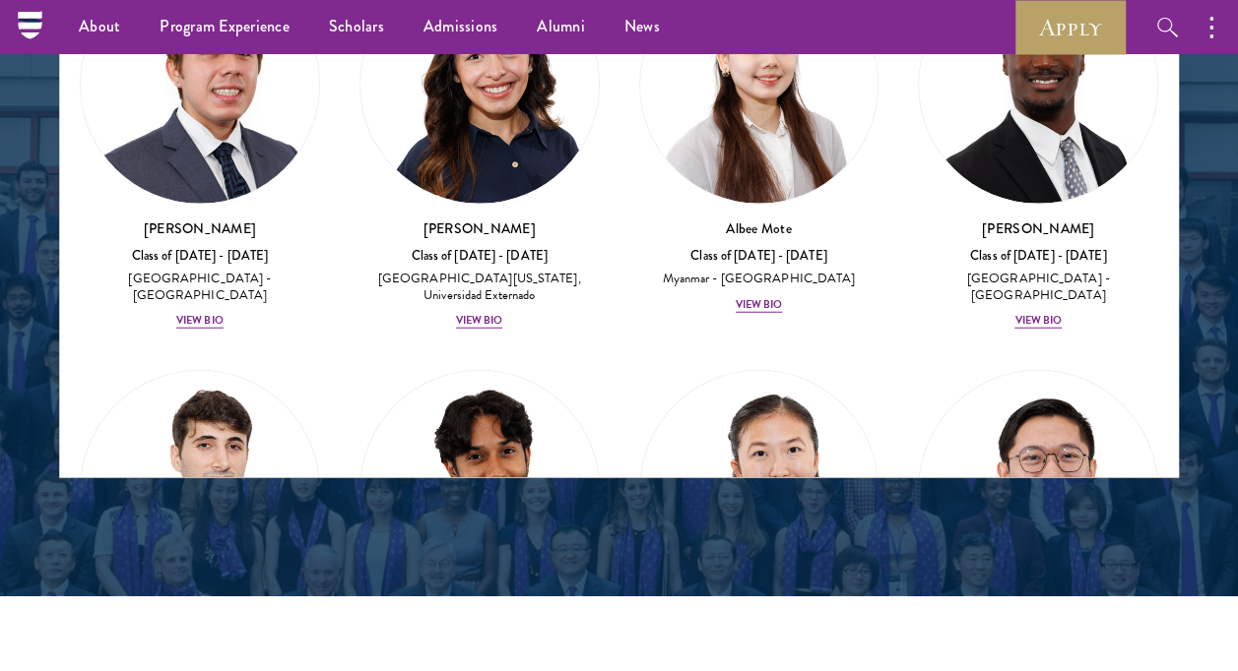
scroll to position [9697, 0]
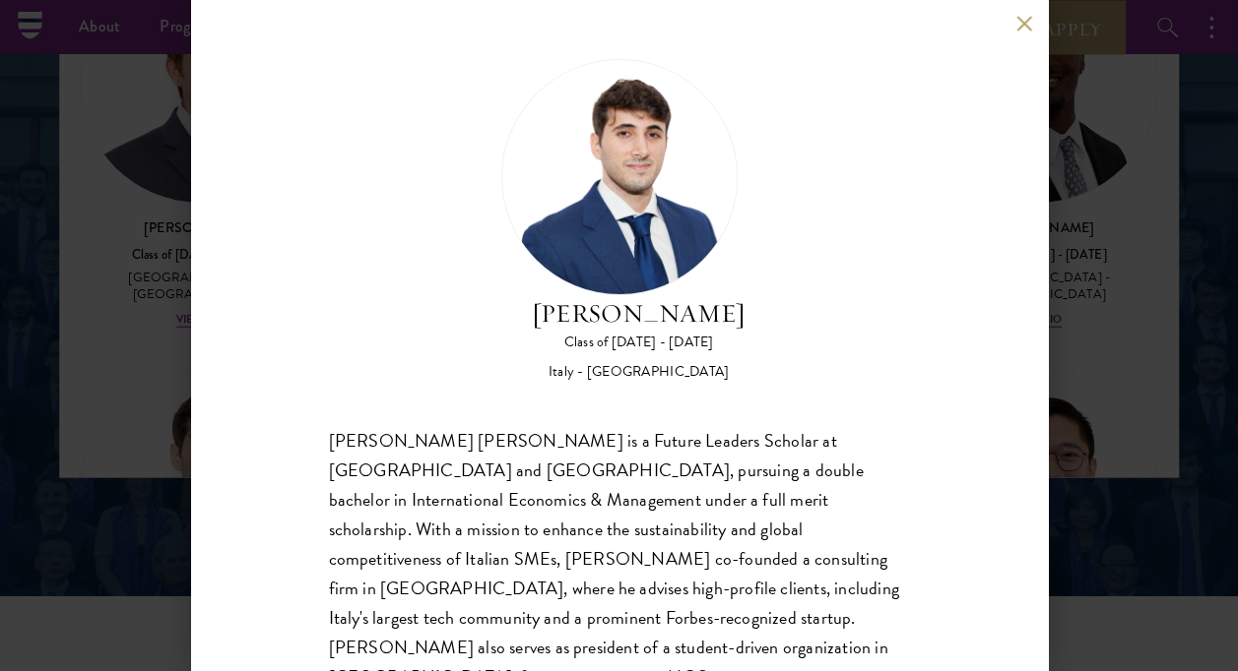
scroll to position [80, 0]
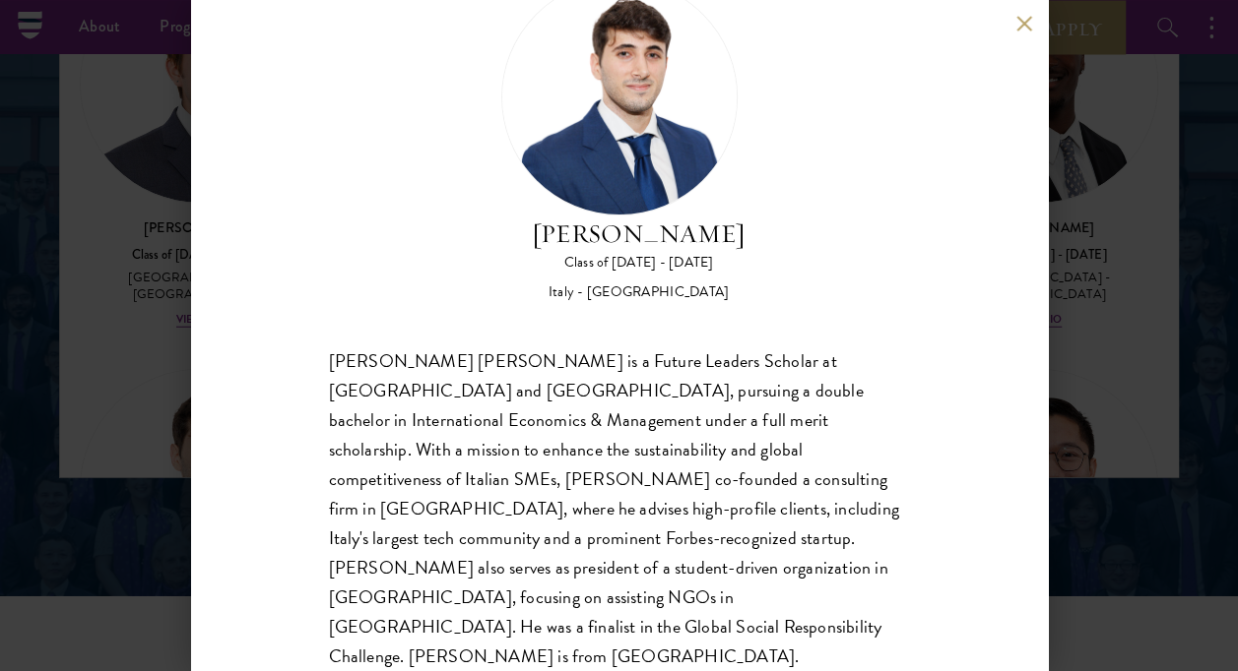
click at [1144, 370] on div "[PERSON_NAME] Class of [DATE] - [DATE] [GEOGRAPHIC_DATA] - [GEOGRAPHIC_DATA] [P…" at bounding box center [619, 335] width 1238 height 671
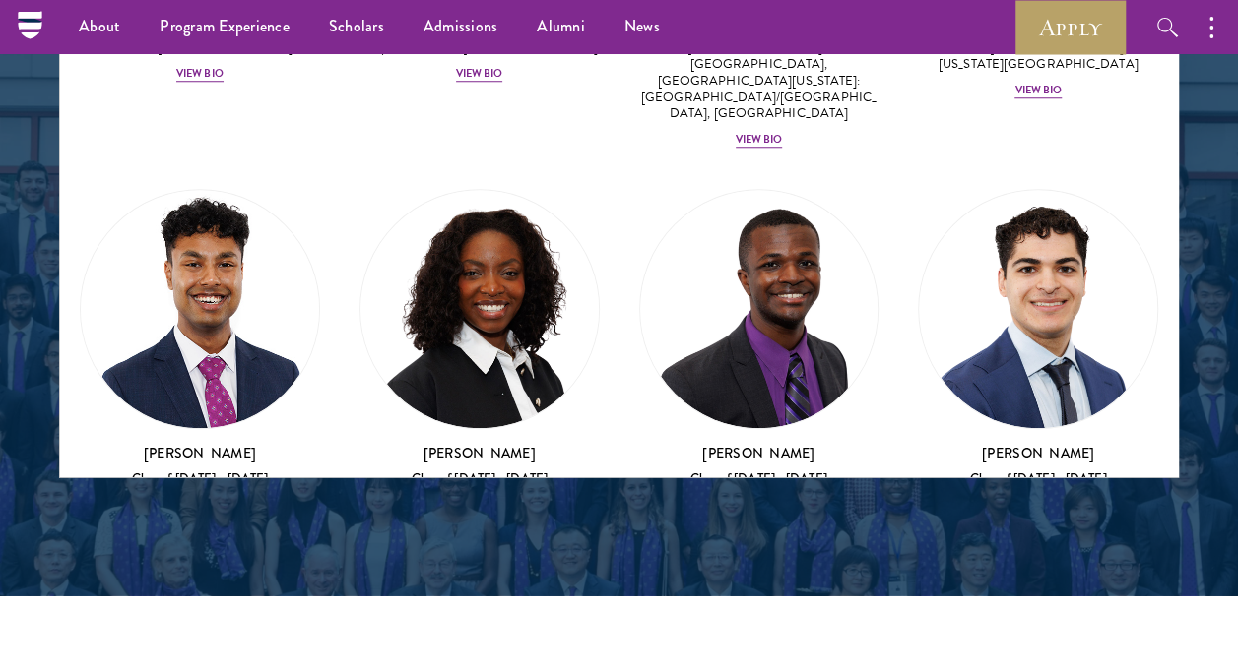
scroll to position [9664, 0]
